Goal: Task Accomplishment & Management: Manage account settings

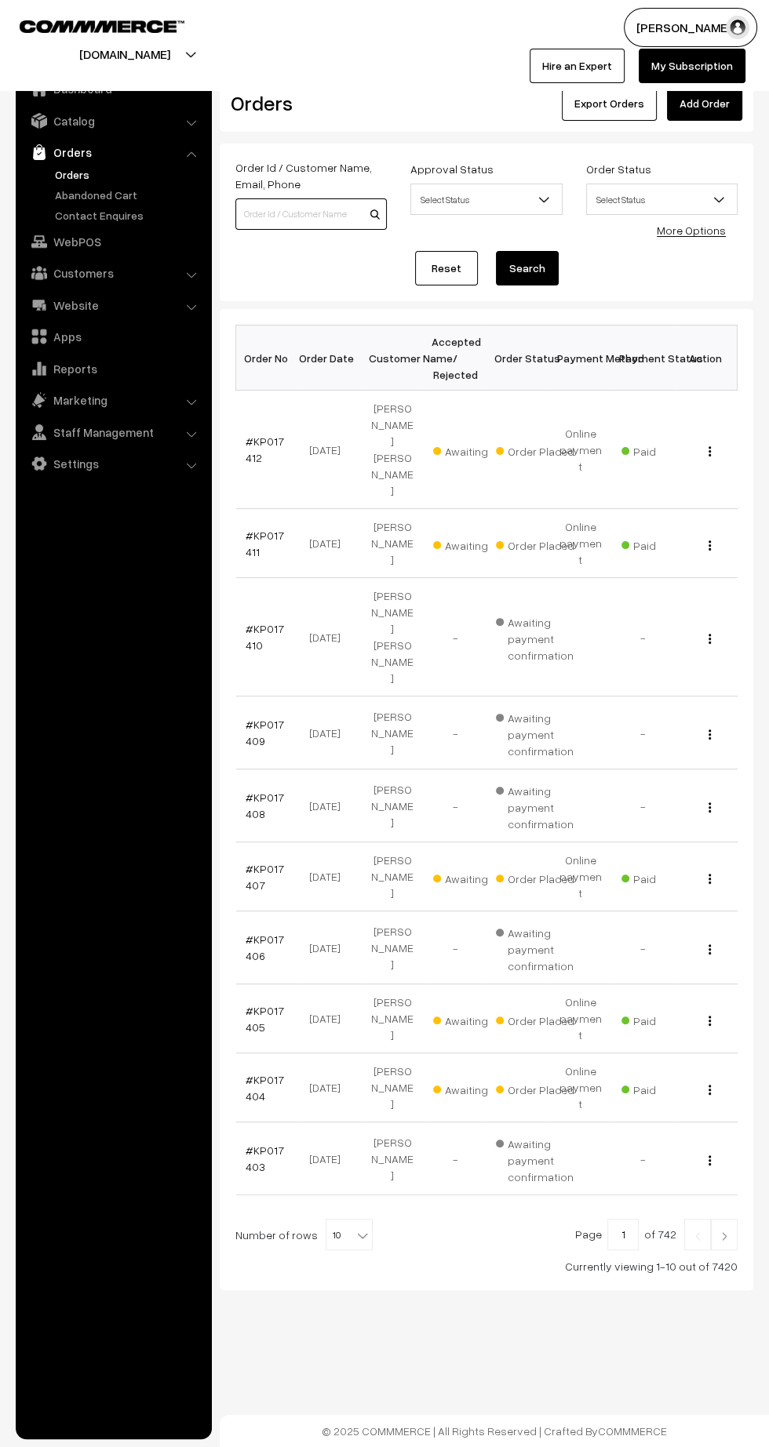
paste input "[PHONE_NUMBER]"
type input "[PHONE_NUMBER]"
click at [526, 267] on button "Search" at bounding box center [527, 268] width 63 height 35
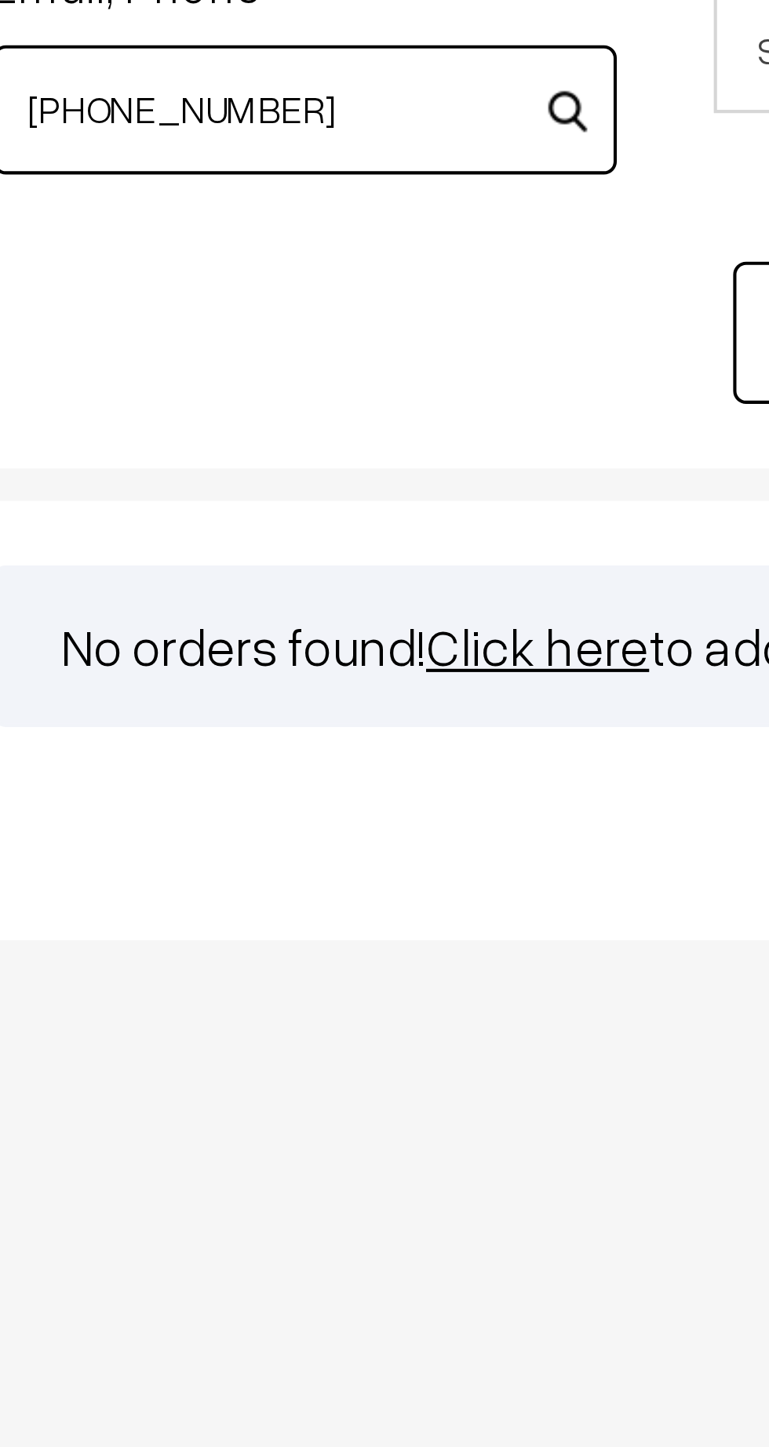
click at [254, 217] on input "[PHONE_NUMBER]" at bounding box center [310, 213] width 151 height 31
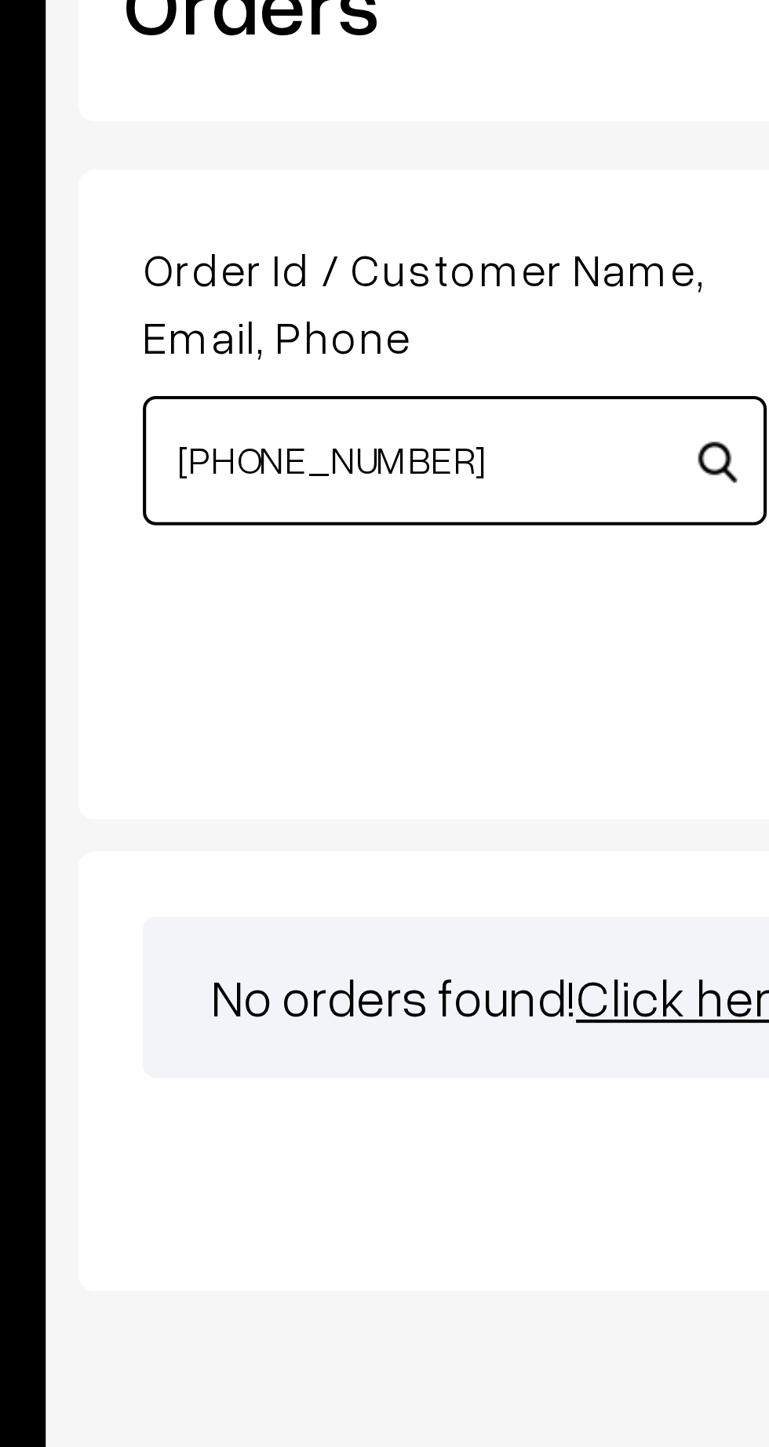
click at [257, 214] on input "[PHONE_NUMBER]" at bounding box center [310, 213] width 151 height 31
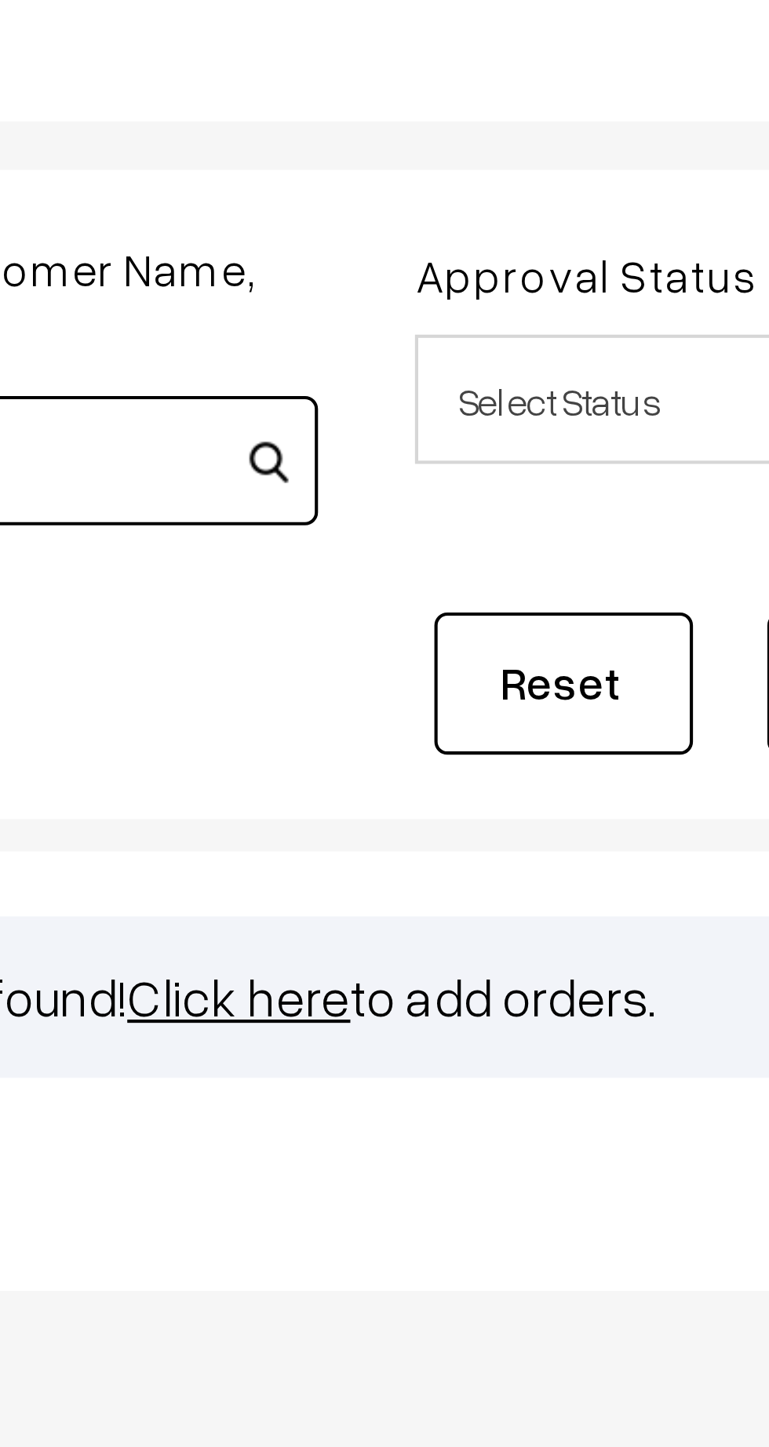
type input "9839784198"
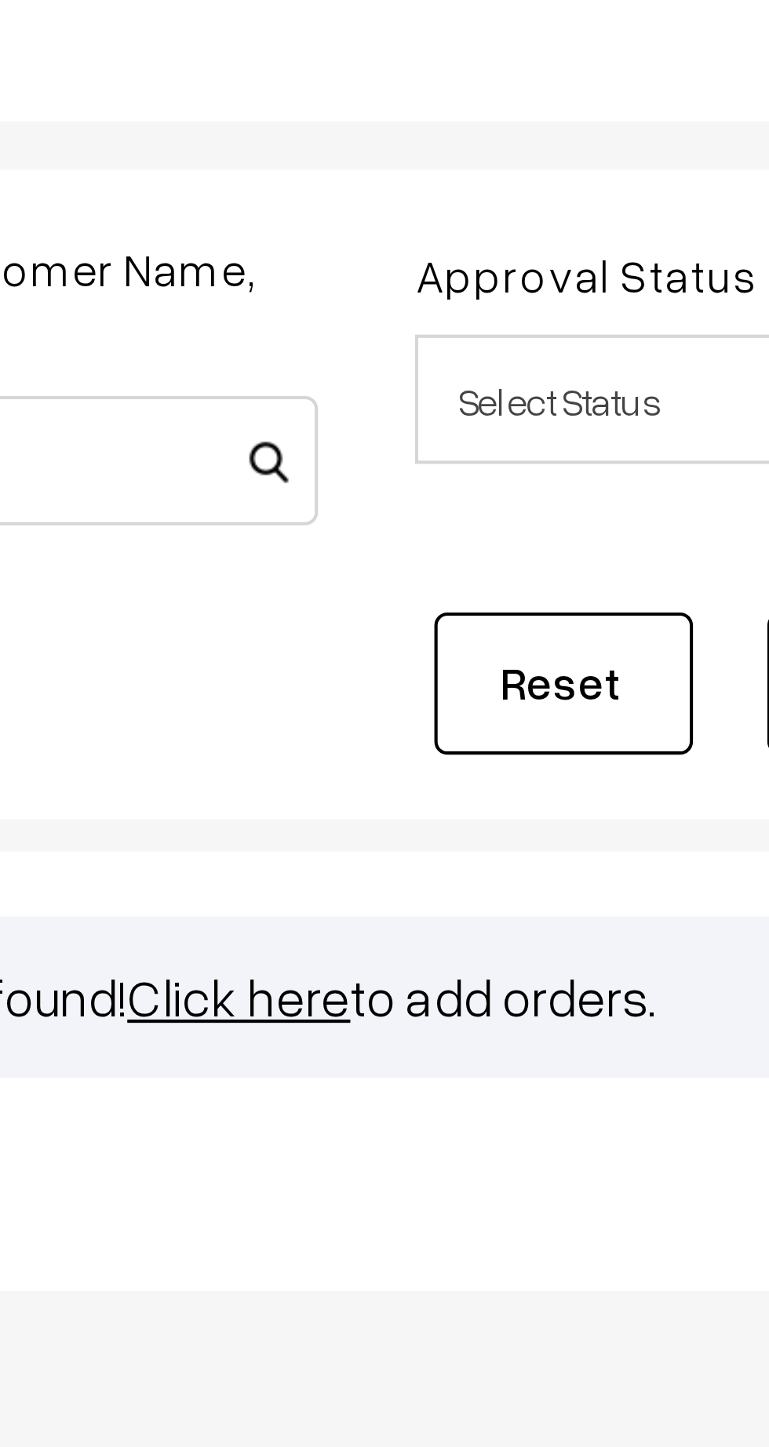
click at [452, 265] on link "Reset" at bounding box center [446, 268] width 63 height 35
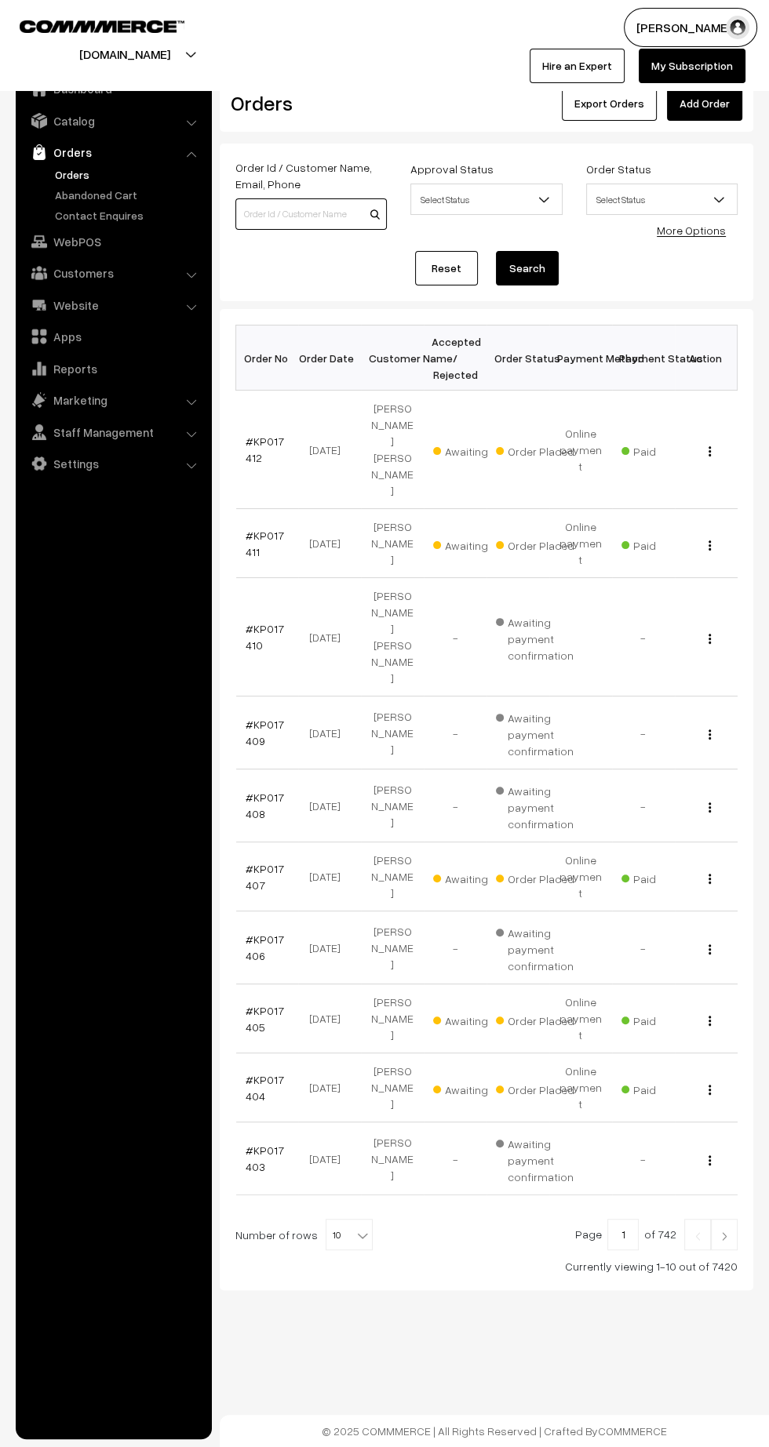
paste input "[PHONE_NUMBER]"
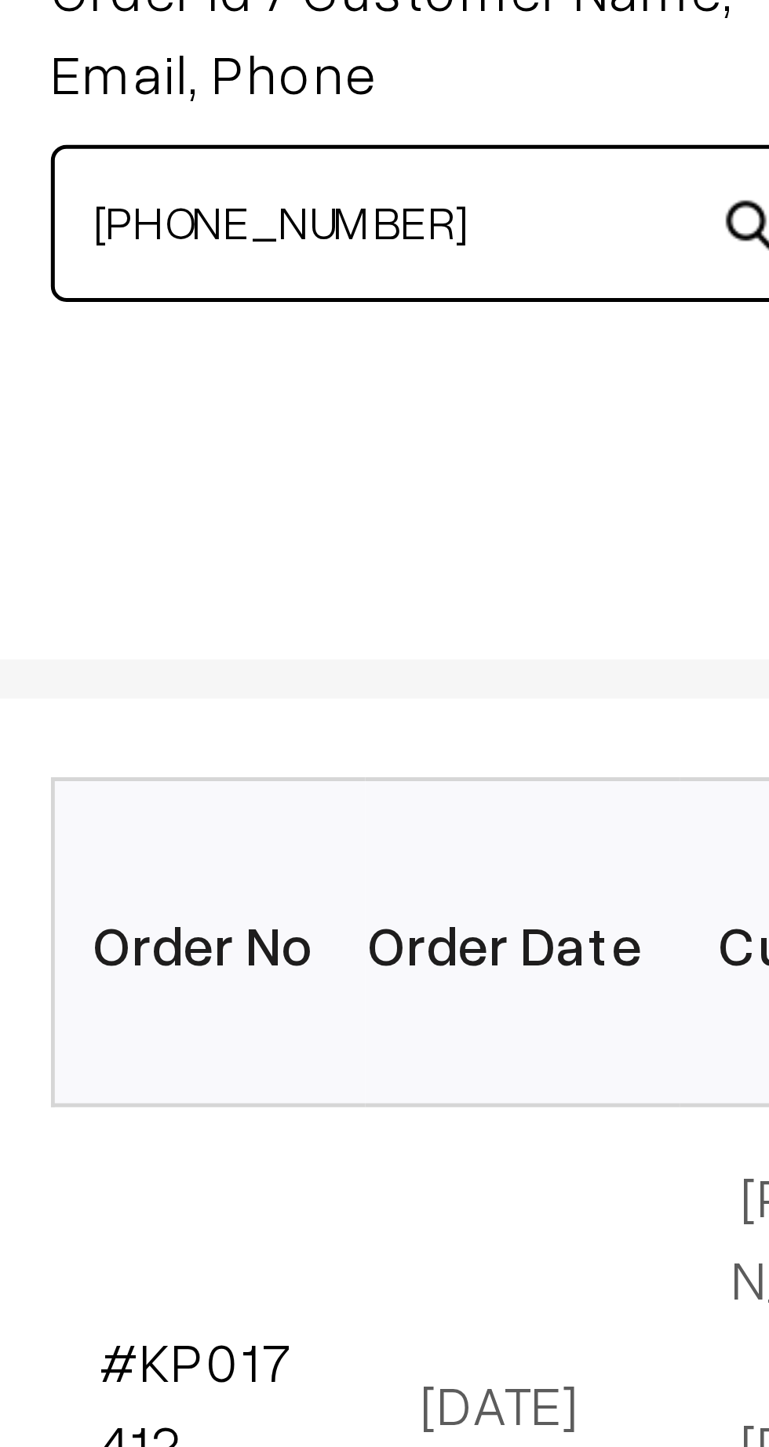
click at [256, 213] on input "[PHONE_NUMBER]" at bounding box center [310, 213] width 151 height 31
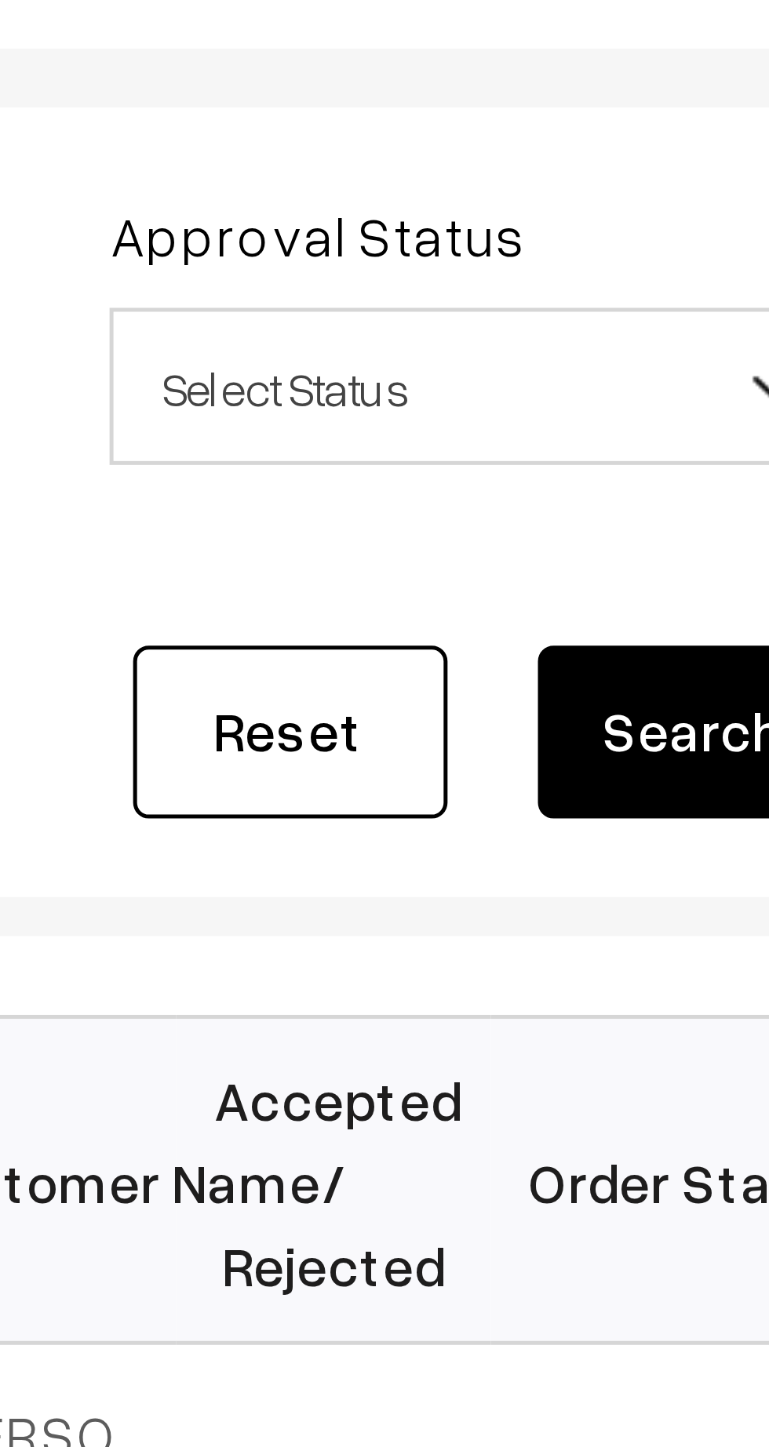
type input "9839784198"
click at [520, 267] on button "Search" at bounding box center [527, 268] width 63 height 35
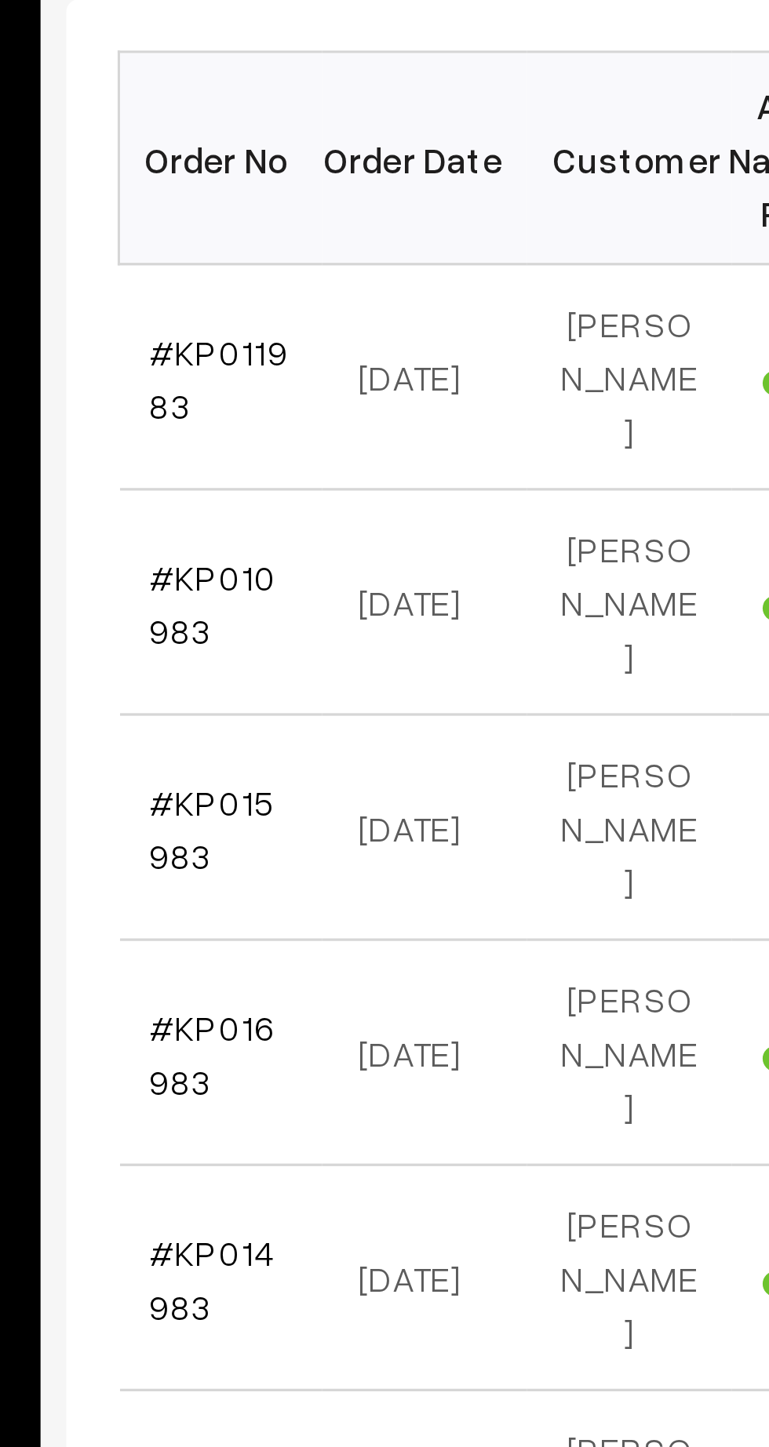
click at [255, 411] on link "#KP011983" at bounding box center [266, 425] width 42 height 30
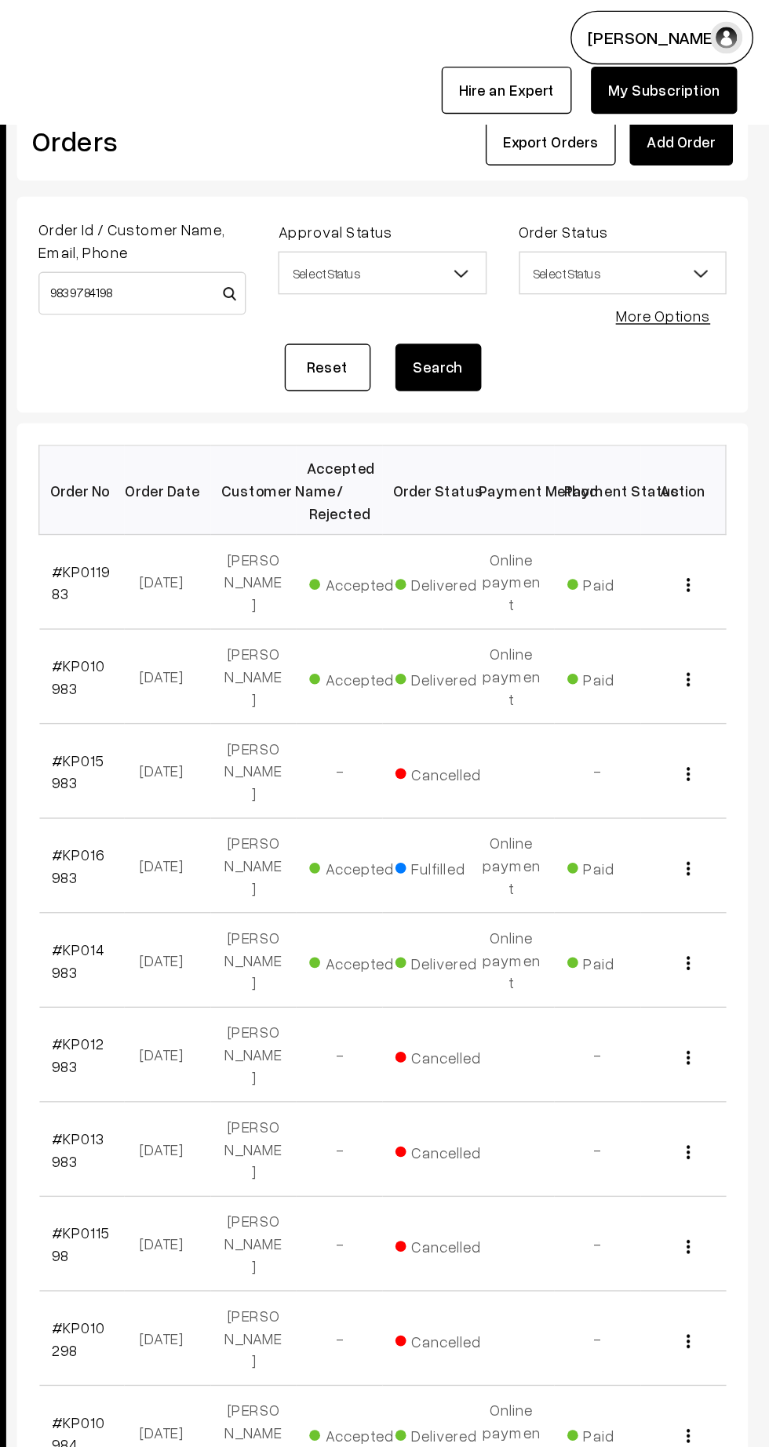
click at [262, 410] on link "#KP011983" at bounding box center [266, 425] width 42 height 30
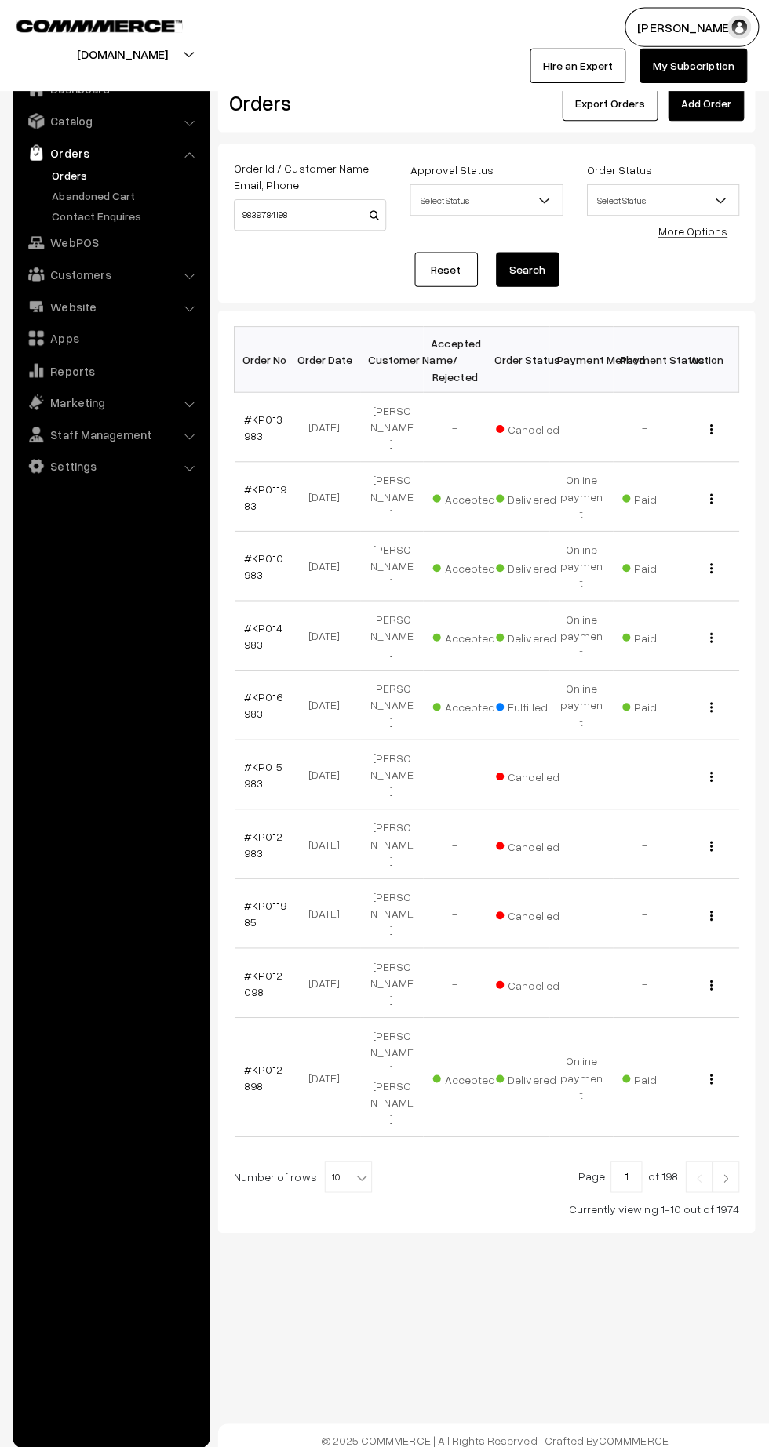
click at [247, 479] on link "#KP011983" at bounding box center [266, 494] width 42 height 30
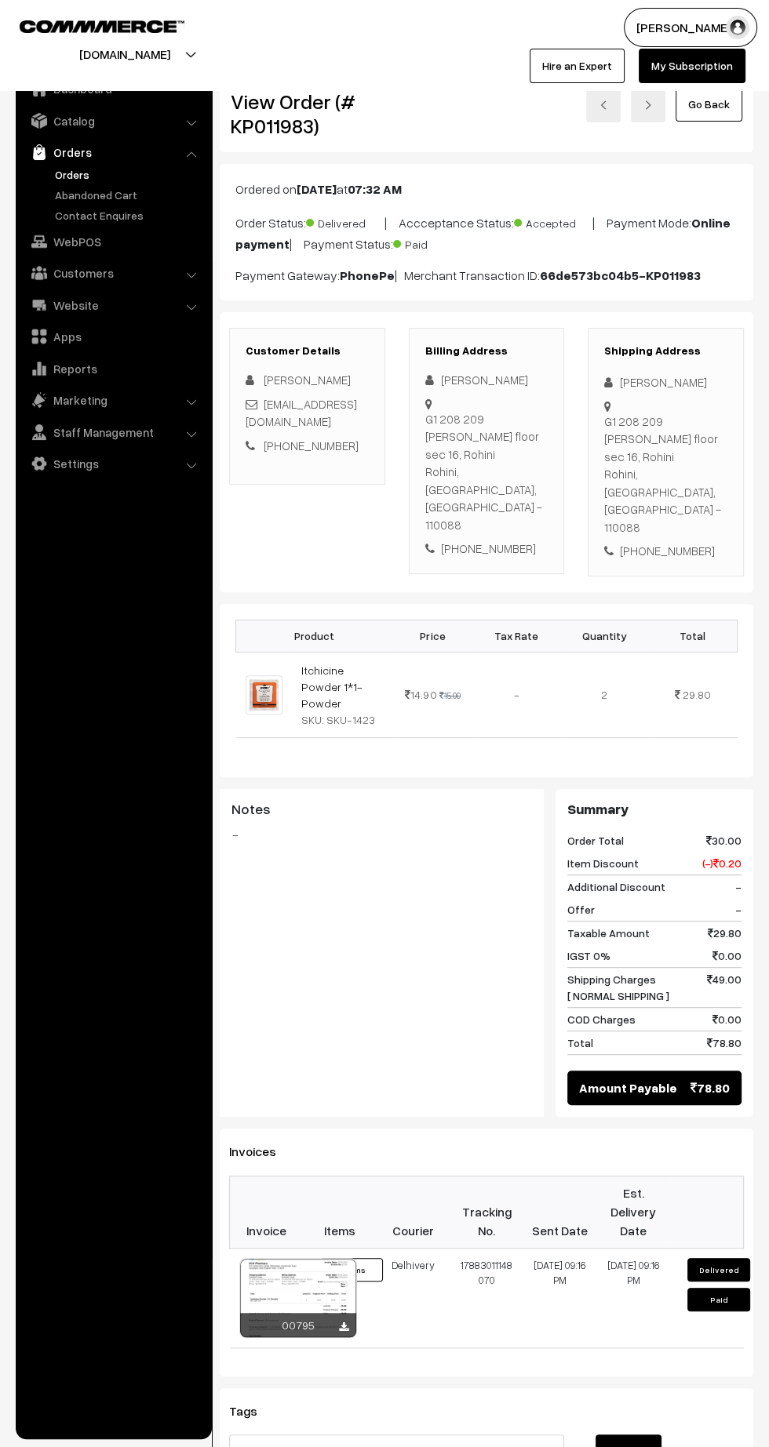
click at [71, 460] on link "Settings" at bounding box center [113, 463] width 187 height 28
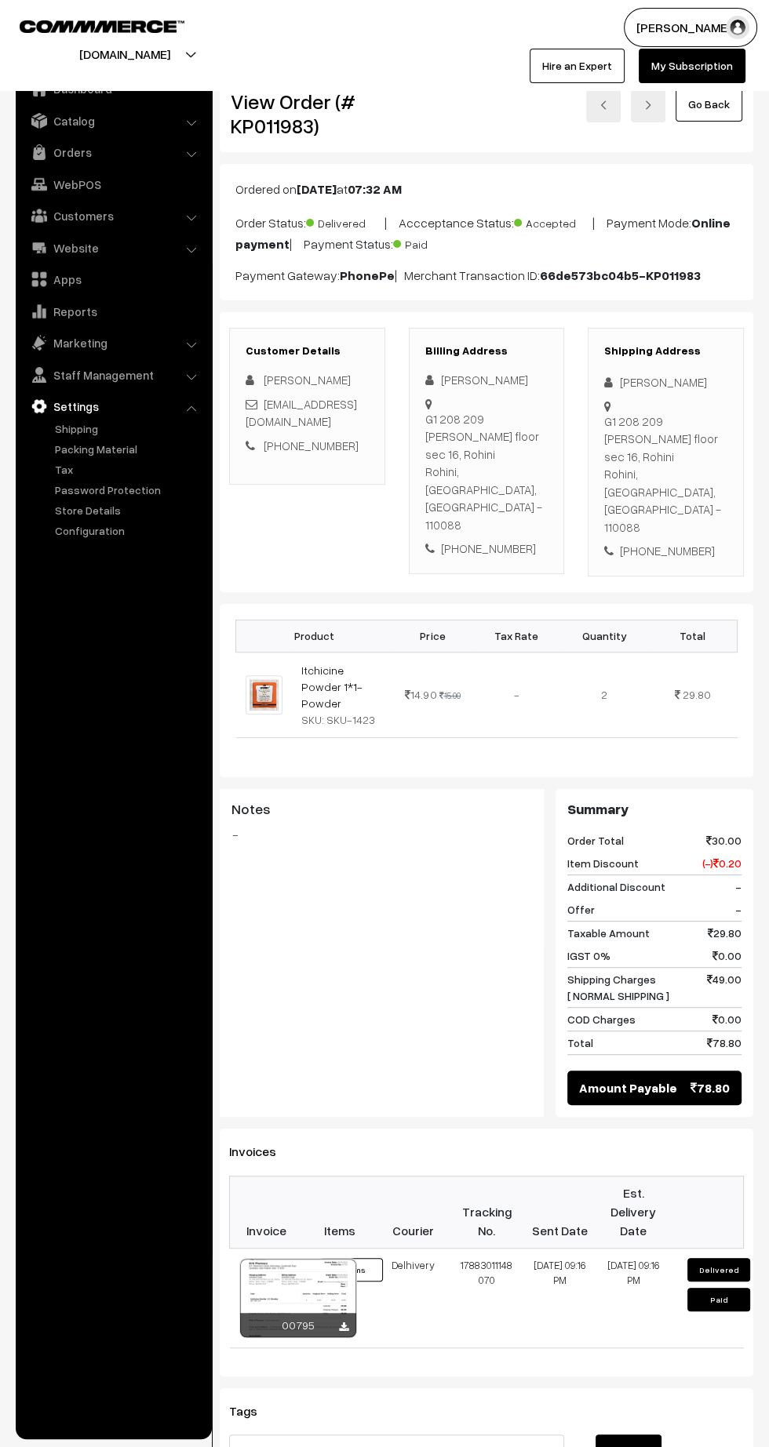
click at [75, 405] on link "Settings" at bounding box center [113, 406] width 187 height 28
click at [78, 431] on link "Shipping" at bounding box center [128, 428] width 155 height 16
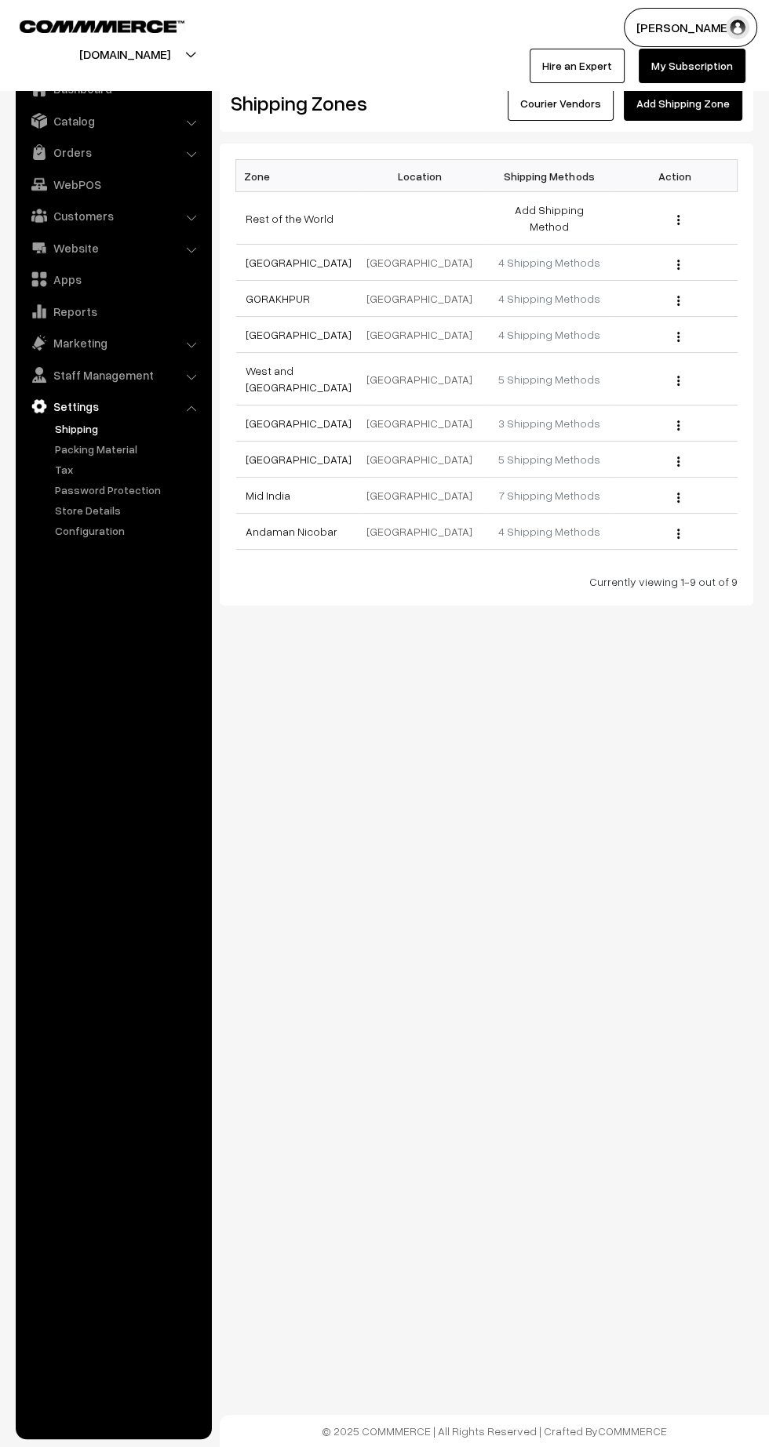
click at [550, 256] on link "4 Shipping Methods" at bounding box center [549, 262] width 102 height 13
click at [549, 452] on link "5 Shipping Methods" at bounding box center [549, 458] width 102 height 13
click at [561, 416] on link "3 Shipping Methods" at bounding box center [549, 422] width 102 height 13
